Goal: Information Seeking & Learning: Learn about a topic

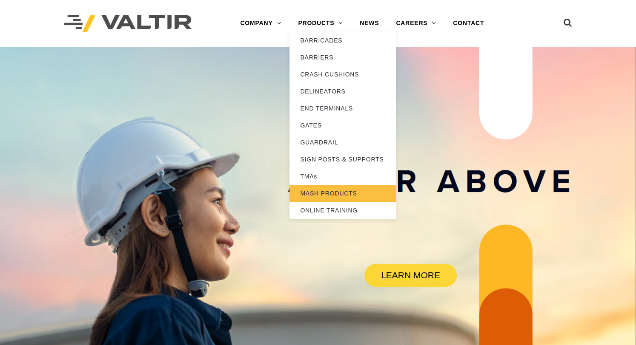
click at [311, 189] on link "MASH PRODUCTS" at bounding box center [342, 193] width 106 height 17
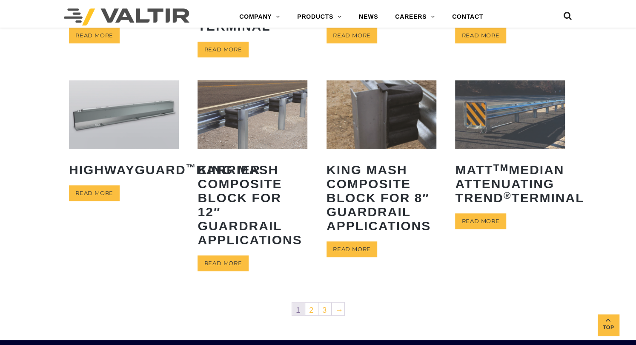
scroll to position [372, 0]
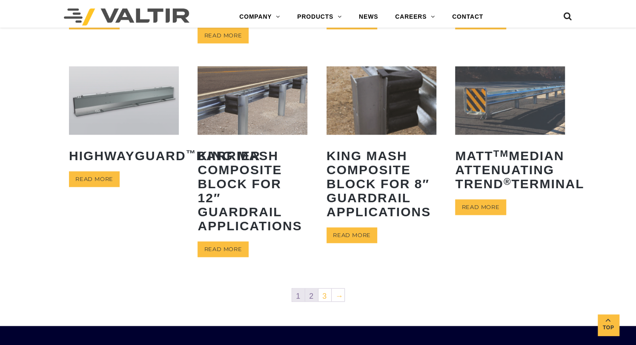
click at [313, 295] on link "2" at bounding box center [311, 295] width 13 height 13
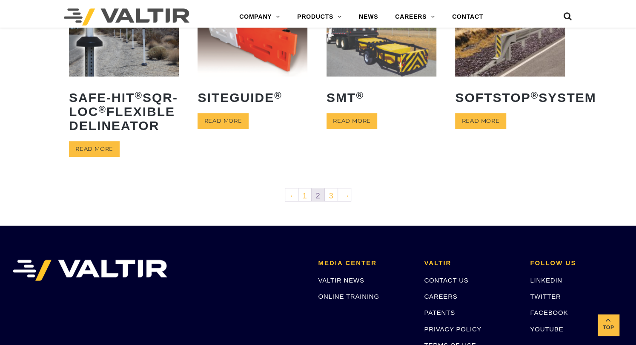
scroll to position [425, 0]
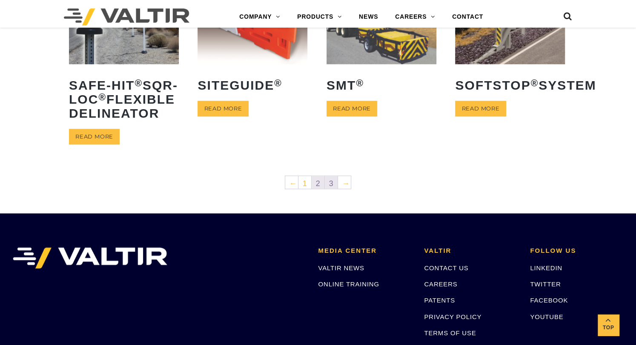
click at [332, 189] on link "3" at bounding box center [331, 182] width 13 height 13
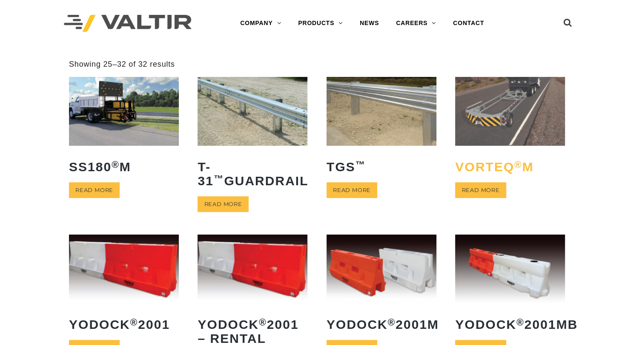
click at [487, 171] on h2 "VORTEQ ® M" at bounding box center [510, 167] width 110 height 27
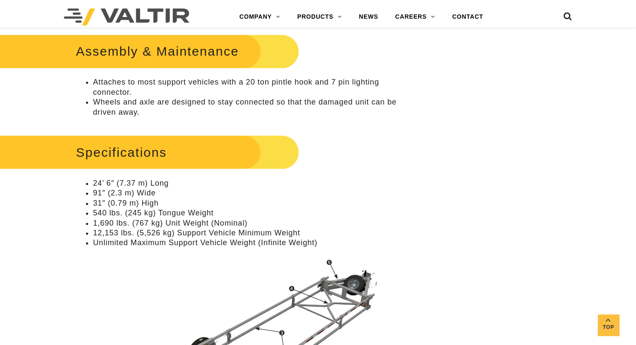
scroll to position [532, 0]
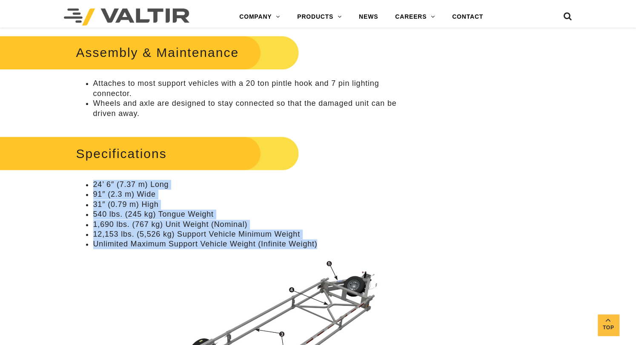
drag, startPoint x: 73, startPoint y: 178, endPoint x: 322, endPoint y: 248, distance: 258.5
copy ul "24’ 6″ (7.37 m) Long 91″ (2.3 m) Wide 31″ (0.79 m) High 540 lbs. (245 kg) Tongu…"
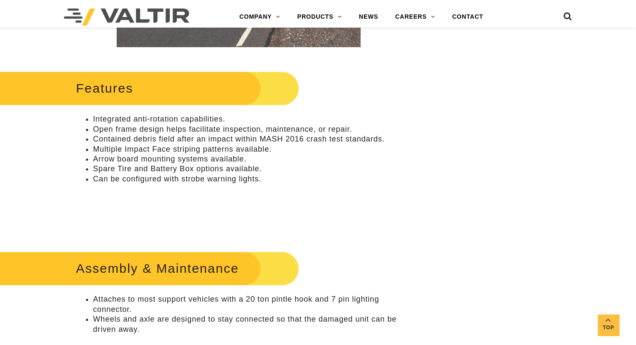
scroll to position [266, 0]
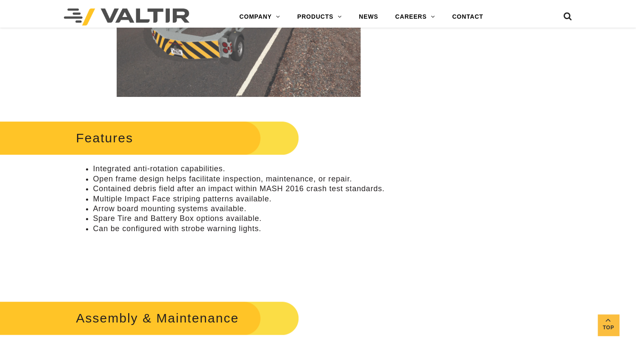
click at [108, 261] on p at bounding box center [238, 261] width 325 height 10
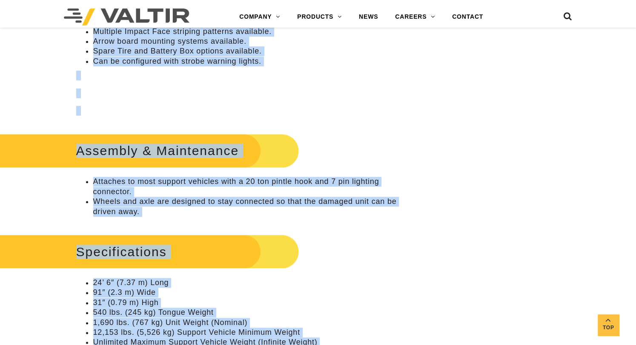
scroll to position [446, 0]
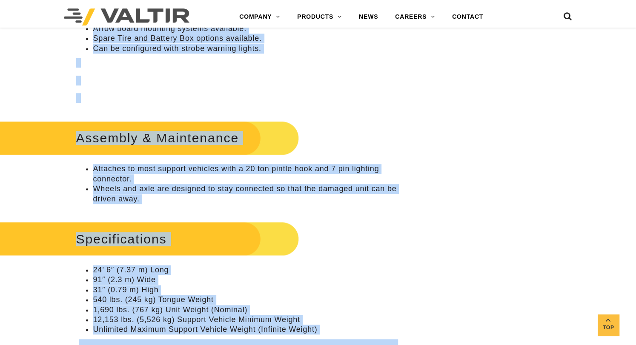
drag, startPoint x: 60, startPoint y: 125, endPoint x: 314, endPoint y: 336, distance: 330.6
copy div "Features Integrated anti-rotation capabilities. Open frame design helps facilit…"
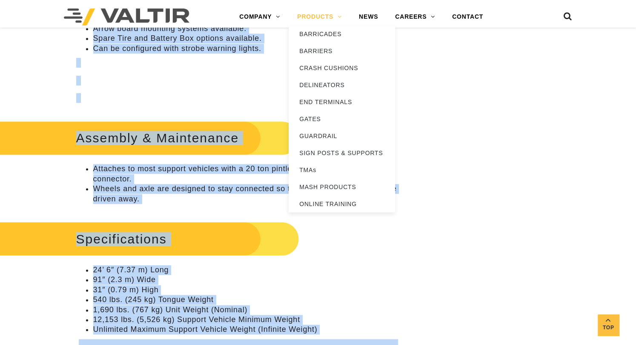
click at [318, 17] on link "PRODUCTS" at bounding box center [319, 17] width 62 height 17
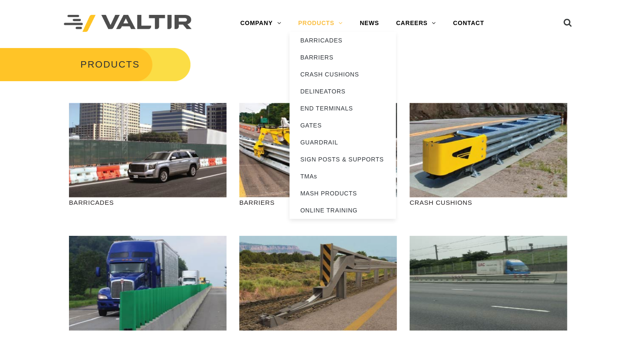
click at [310, 25] on link "PRODUCTS" at bounding box center [320, 23] width 62 height 17
click at [313, 191] on link "MASH PRODUCTS" at bounding box center [342, 193] width 106 height 17
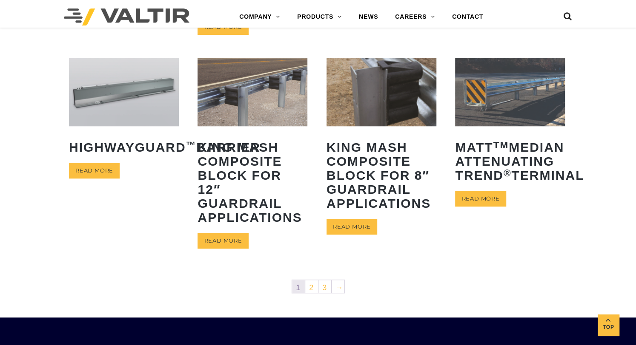
scroll to position [479, 0]
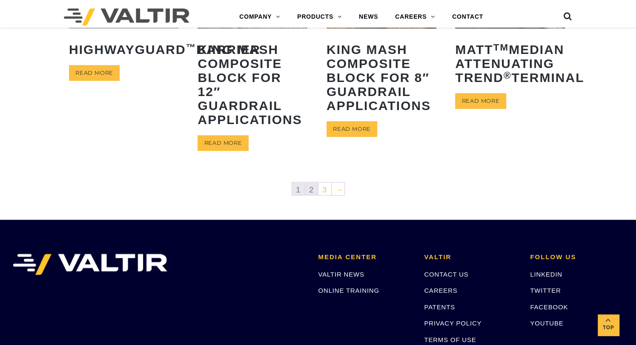
click at [313, 187] on link "2" at bounding box center [311, 189] width 13 height 13
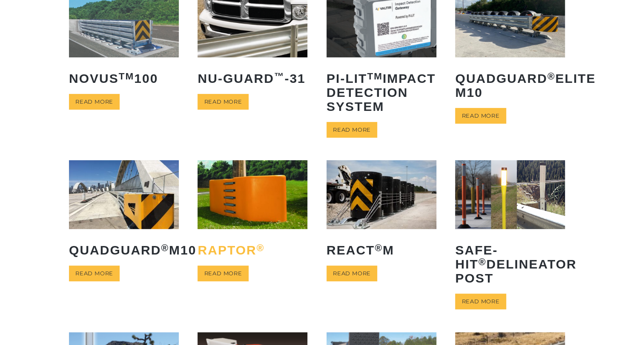
scroll to position [106, 0]
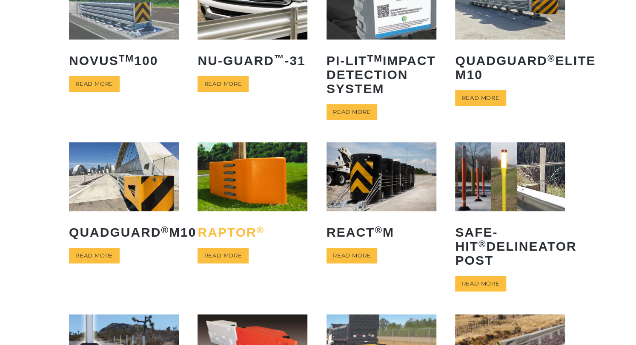
click at [242, 243] on h2 "RAPTOR ®" at bounding box center [252, 232] width 110 height 27
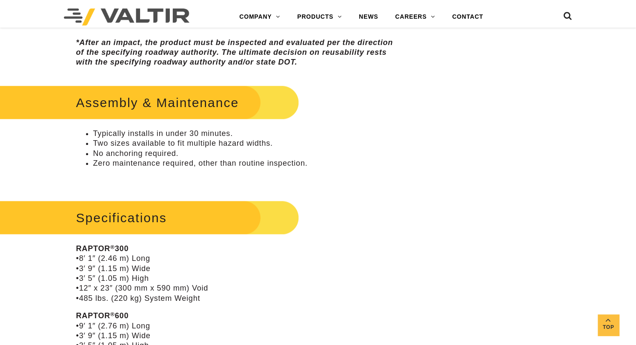
scroll to position [585, 0]
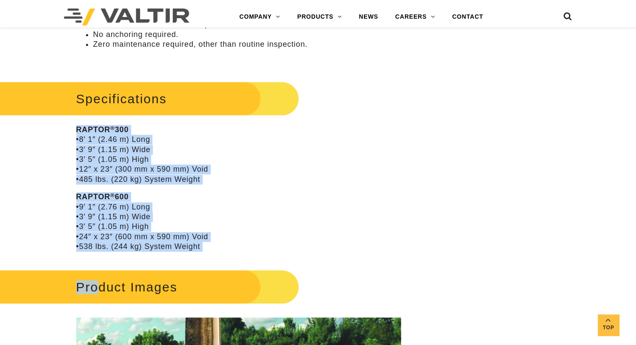
drag, startPoint x: 75, startPoint y: 126, endPoint x: 198, endPoint y: 253, distance: 176.9
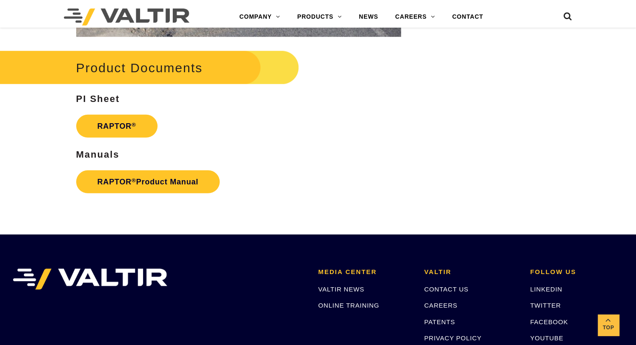
scroll to position [1330, 0]
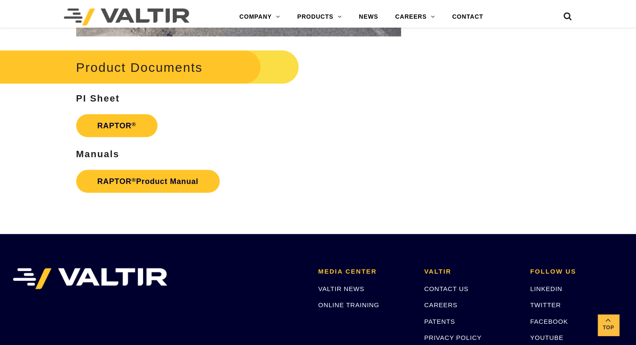
click at [112, 131] on link "RAPTOR ®" at bounding box center [116, 125] width 81 height 23
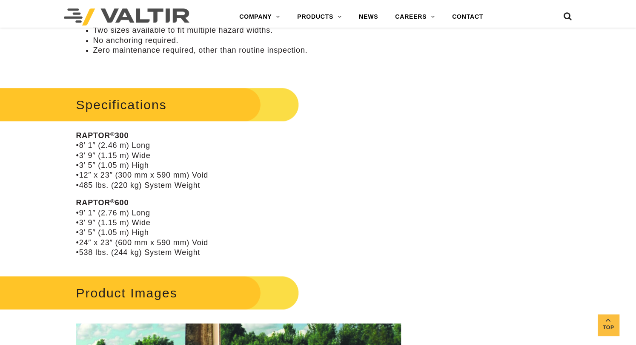
scroll to position [585, 0]
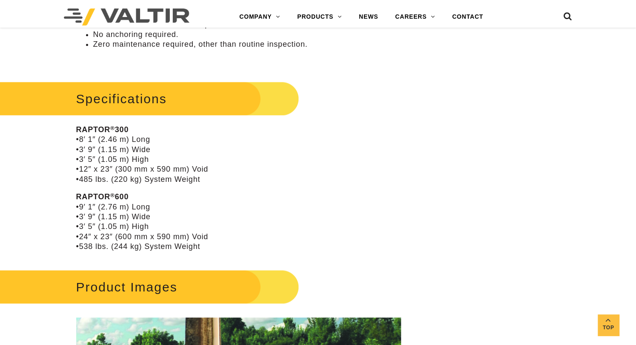
drag, startPoint x: 75, startPoint y: 168, endPoint x: 217, endPoint y: 171, distance: 141.3
click at [217, 171] on p "RAPTOR ® 300 •8′ 1″ (2.46 m) Long •3′ 9″ (1.15 m) Wide •3′ 5″ (1.05 m) High •12…" at bounding box center [238, 155] width 325 height 60
drag, startPoint x: 217, startPoint y: 171, endPoint x: 194, endPoint y: 169, distance: 22.3
copy p "•12″ x 23″ (300 mm x 590 mm) Void"
click at [112, 227] on p "RAPTOR ® 600 •9′ 1″ (2.76 m) Long •3′ 9″ (1.15 m) Wide •3′ 5″ (1.05 m) High •24…" at bounding box center [238, 222] width 325 height 60
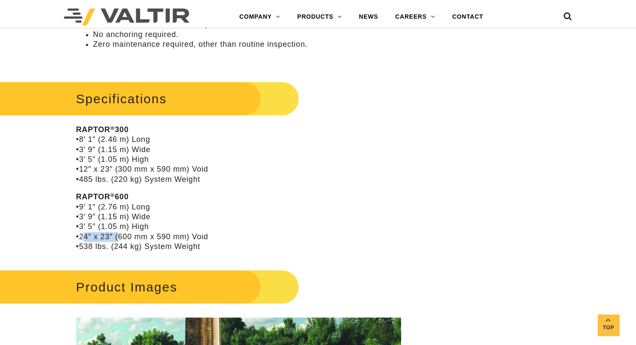
drag, startPoint x: 77, startPoint y: 237, endPoint x: 114, endPoint y: 237, distance: 36.6
click at [114, 237] on p "RAPTOR ® 600 •9′ 1″ (2.76 m) Long •3′ 9″ (1.15 m) Wide •3′ 5″ (1.05 m) High •24…" at bounding box center [238, 222] width 325 height 60
drag, startPoint x: 114, startPoint y: 237, endPoint x: 103, endPoint y: 237, distance: 10.7
copy p "24″ x 23″"
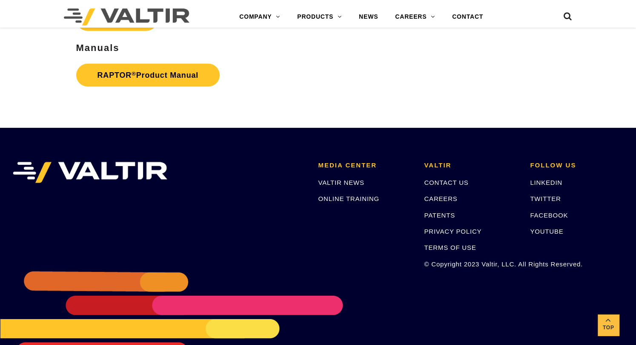
scroll to position [1276, 0]
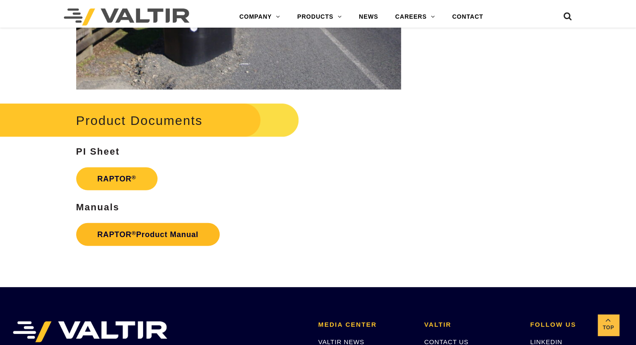
click at [160, 230] on link "RAPTOR ® Product Manual" at bounding box center [147, 234] width 143 height 23
drag, startPoint x: 391, startPoint y: 0, endPoint x: 331, endPoint y: 171, distance: 180.3
click at [331, 171] on p "RAPTOR ®" at bounding box center [238, 178] width 325 height 31
